Goal: Register for event/course

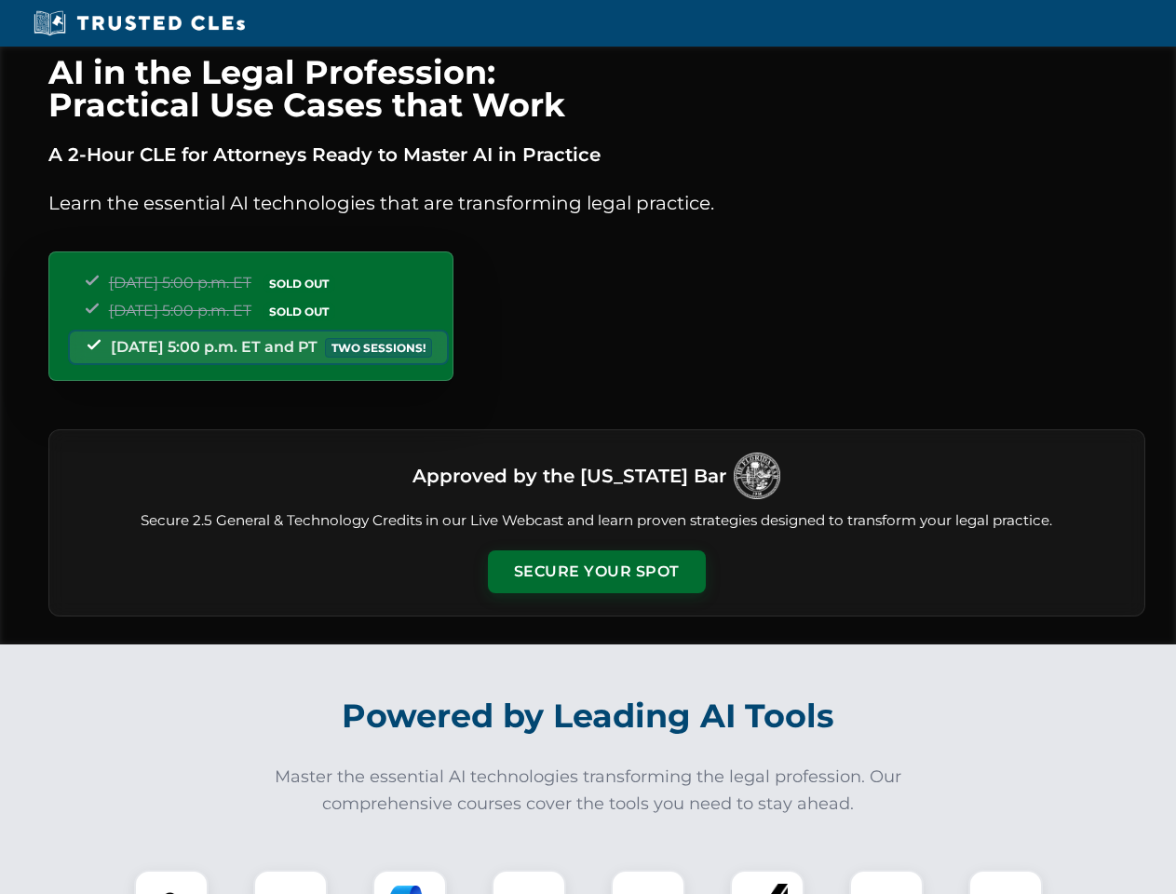
click at [596, 572] on button "Secure Your Spot" at bounding box center [597, 571] width 218 height 43
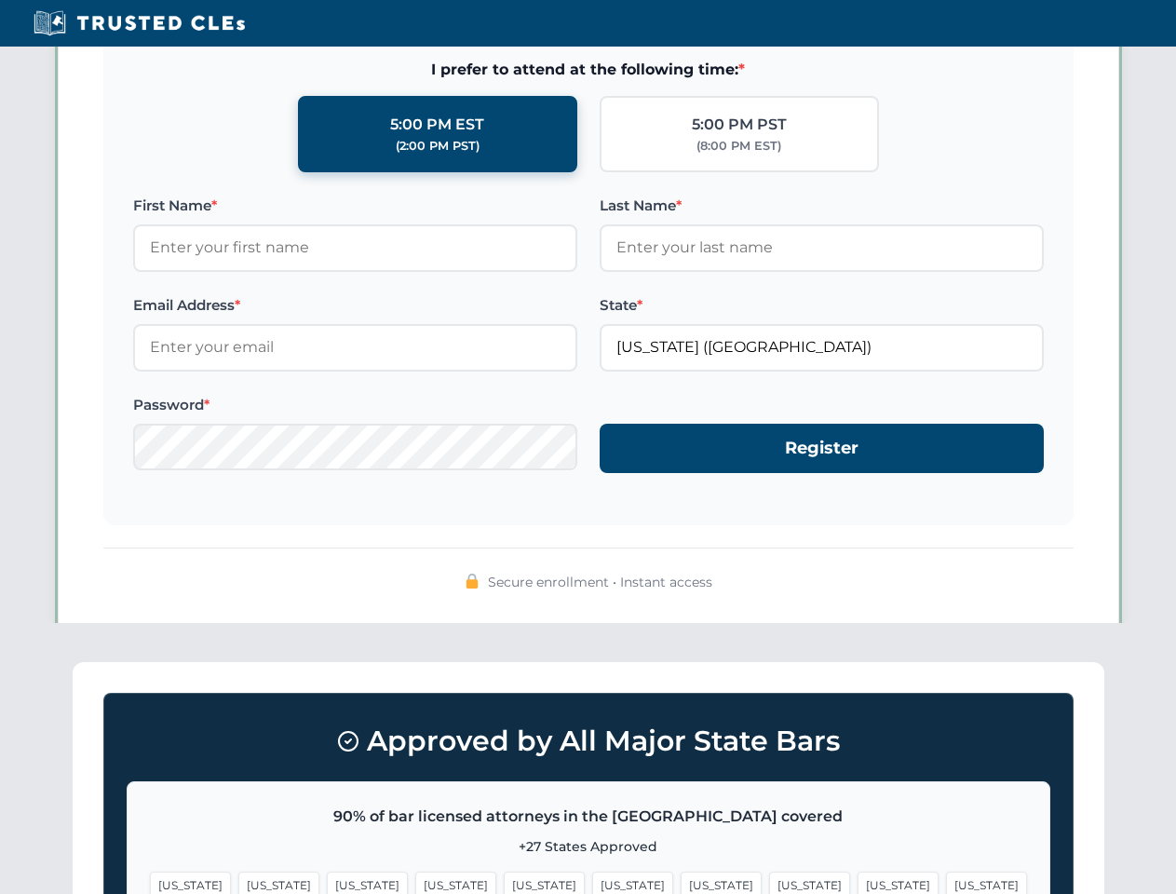
click at [681, 882] on span "[US_STATE]" at bounding box center [721, 885] width 81 height 27
click at [858, 882] on span "[US_STATE]" at bounding box center [898, 885] width 81 height 27
